Goal: Information Seeking & Learning: Learn about a topic

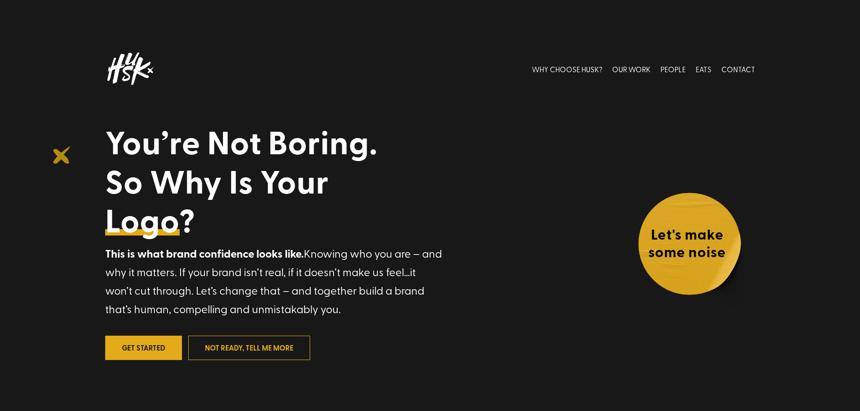
drag, startPoint x: 59, startPoint y: 268, endPoint x: 62, endPoint y: 155, distance: 112.9
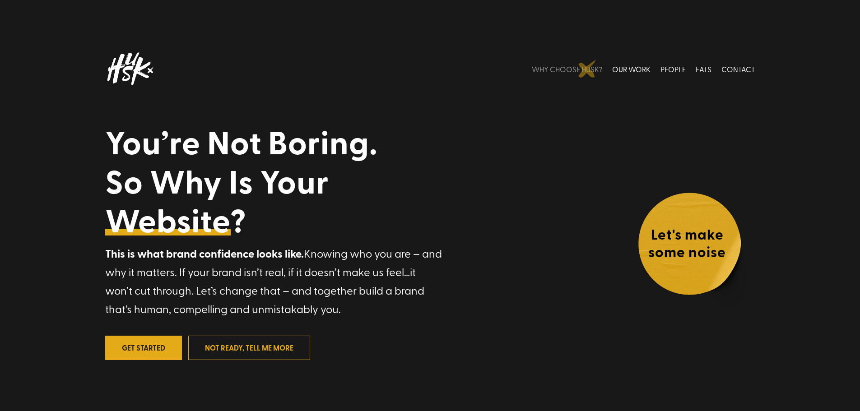
click at [587, 69] on link "WHY CHOOSE HUSK?" at bounding box center [567, 69] width 70 height 40
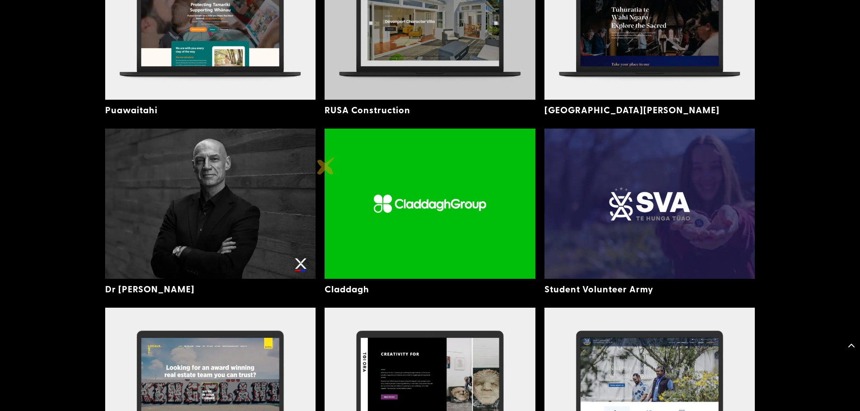
scroll to position [2366, 0]
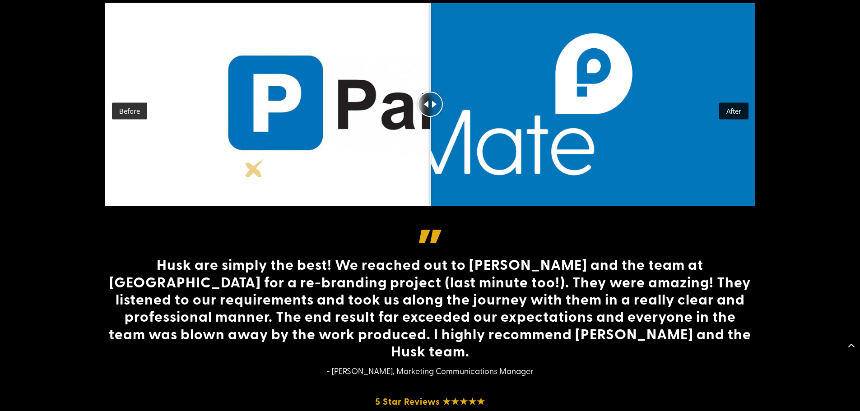
scroll to position [3133, 0]
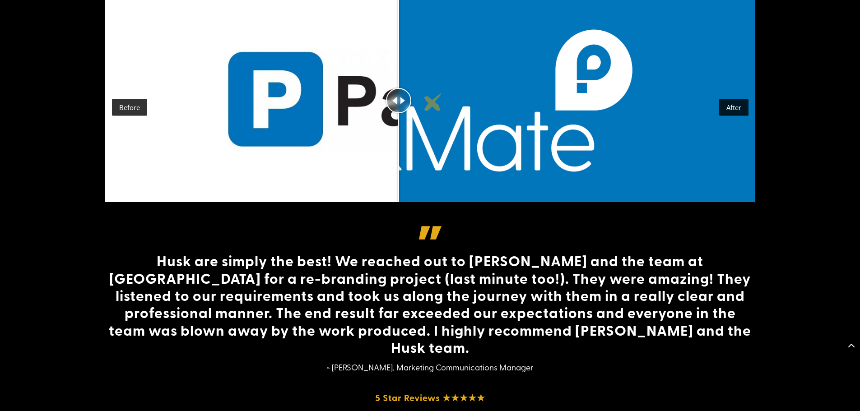
click at [399, 136] on div "Drag to move" at bounding box center [398, 100] width 25 height 203
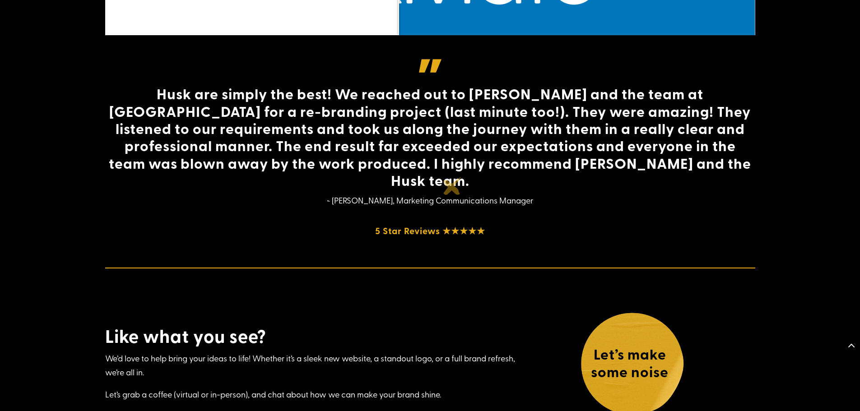
scroll to position [3313, 0]
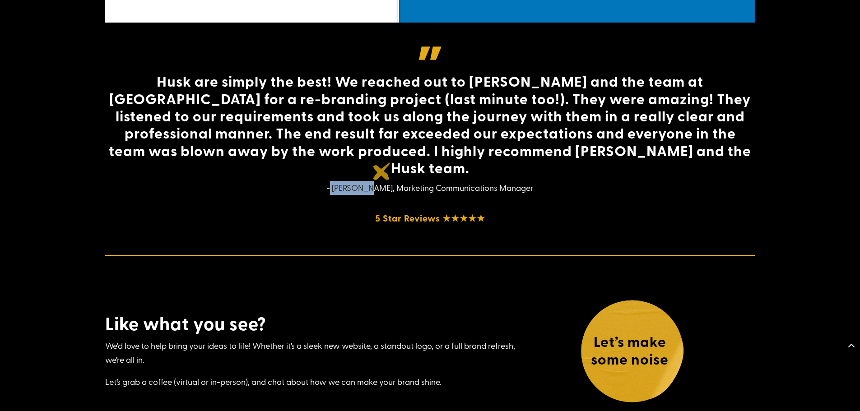
drag, startPoint x: 342, startPoint y: 172, endPoint x: 382, endPoint y: 171, distance: 40.2
click at [382, 181] on p "~ Jo Murphy, Marketing Communications Manager" at bounding box center [430, 188] width 650 height 14
click at [467, 156] on h4 "Husk are simply the best! We reached out to Louise and the team at Husk for a r…" at bounding box center [430, 126] width 650 height 108
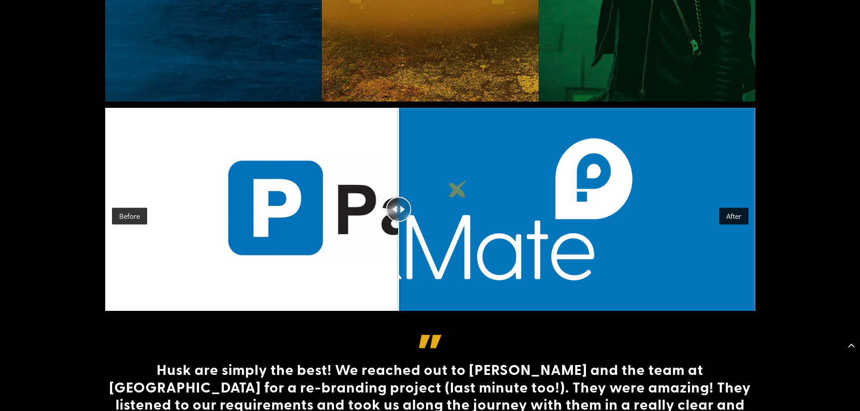
scroll to position [3024, 0]
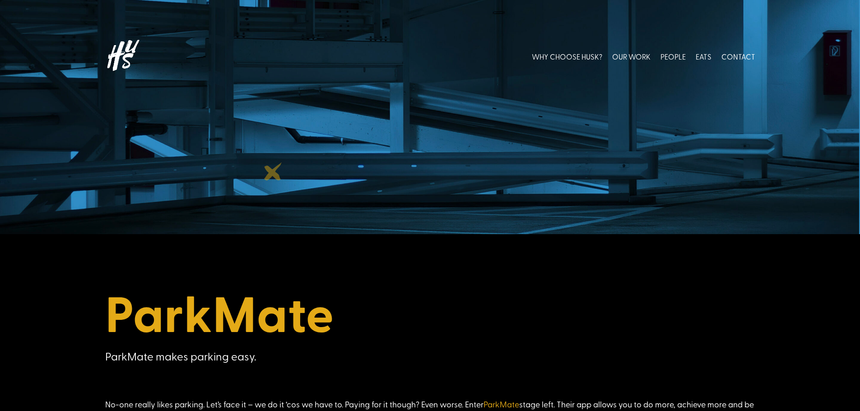
scroll to position [0, 0]
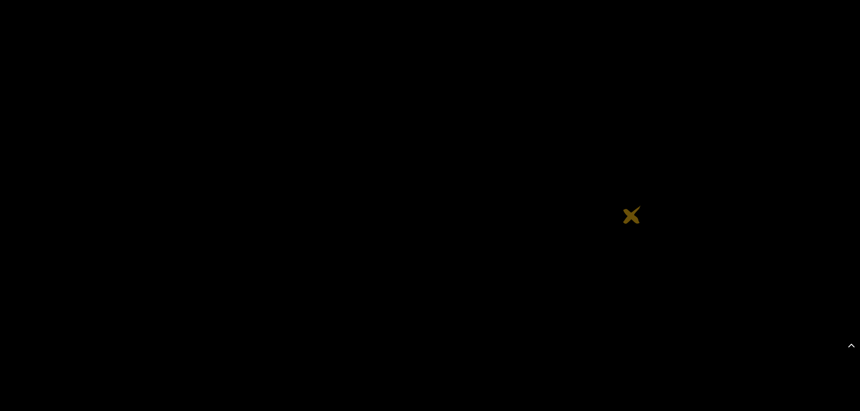
scroll to position [3864, 0]
